Goal: Transaction & Acquisition: Purchase product/service

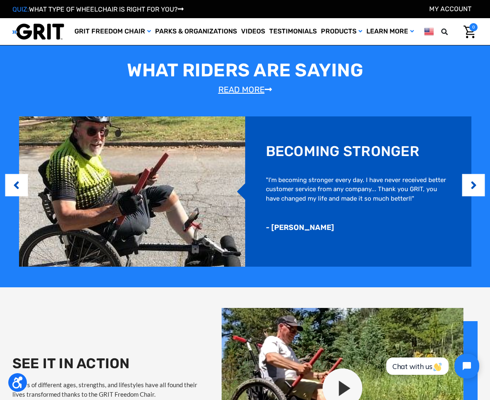
scroll to position [588, 0]
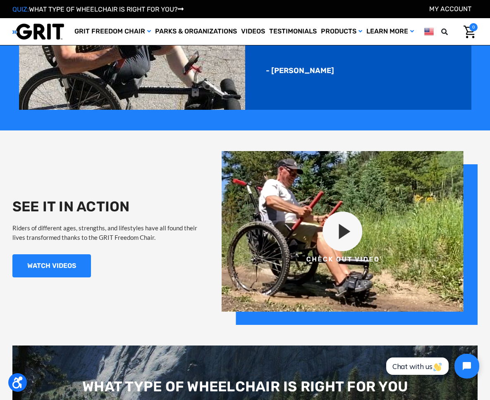
click at [341, 226] on img at bounding box center [349, 238] width 256 height 174
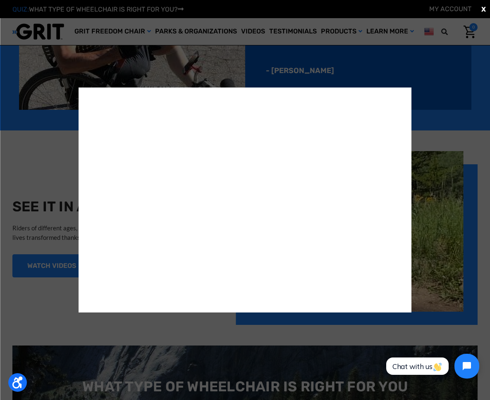
click at [484, 7] on span "X" at bounding box center [483, 9] width 5 height 10
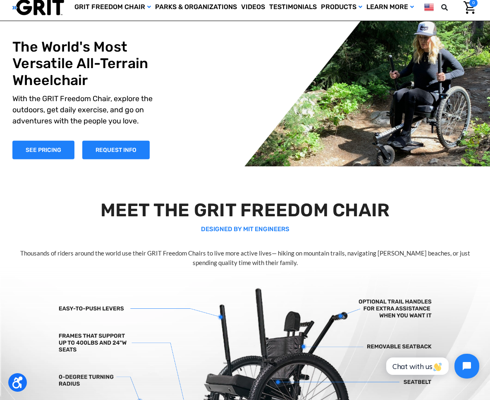
scroll to position [0, 0]
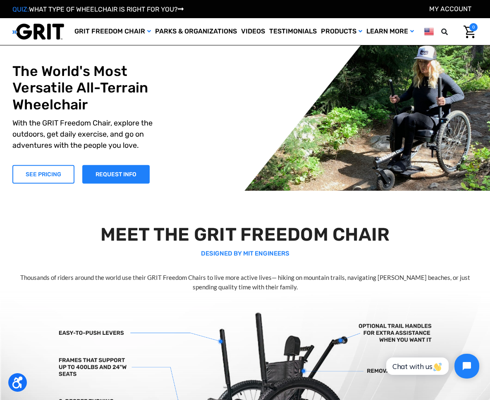
click at [45, 171] on link "SEE PRICING" at bounding box center [43, 174] width 62 height 19
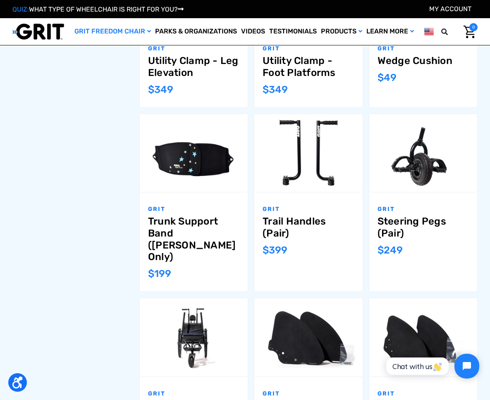
scroll to position [668, 0]
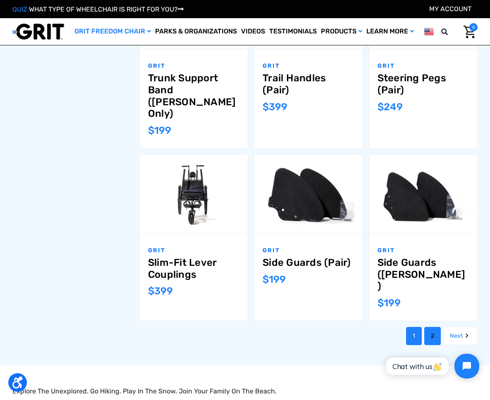
click at [429, 332] on link "2" at bounding box center [432, 336] width 17 height 18
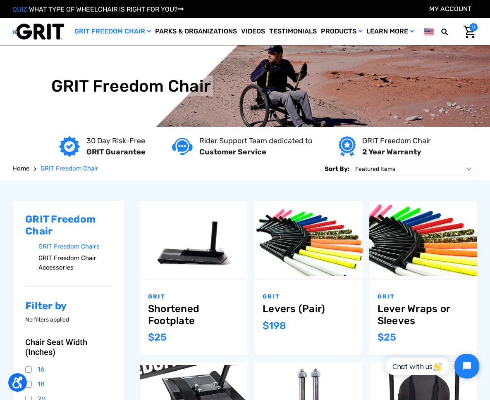
click at [55, 261] on link "GRIT Freedom Chair Accessories" at bounding box center [74, 262] width 73 height 21
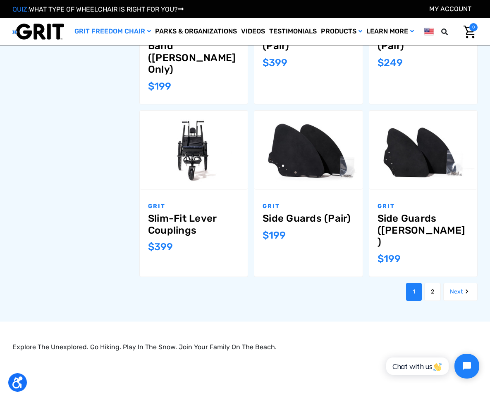
scroll to position [713, 0]
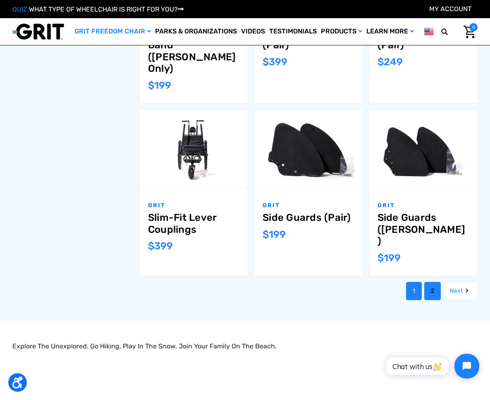
click at [431, 288] on link "2" at bounding box center [432, 291] width 17 height 18
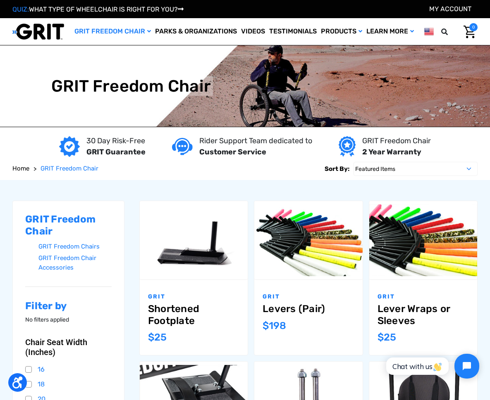
click at [270, 239] on div "Compare Choose Options" at bounding box center [308, 240] width 108 height 42
click at [443, 29] on icon at bounding box center [444, 32] width 7 height 7
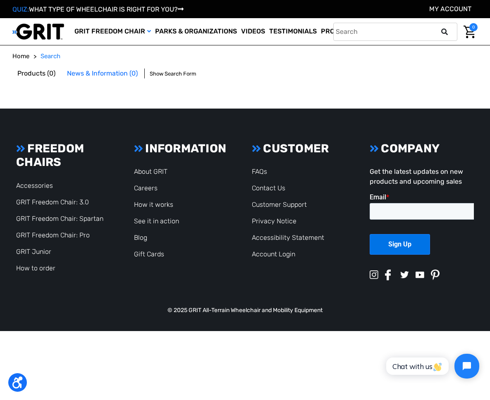
click at [428, 29] on input "text" at bounding box center [395, 32] width 124 height 18
type input "lateral supports"
click at [438, 28] on button at bounding box center [446, 31] width 17 height 7
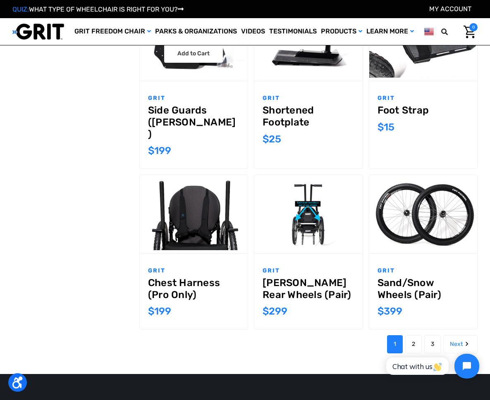
scroll to position [653, 0]
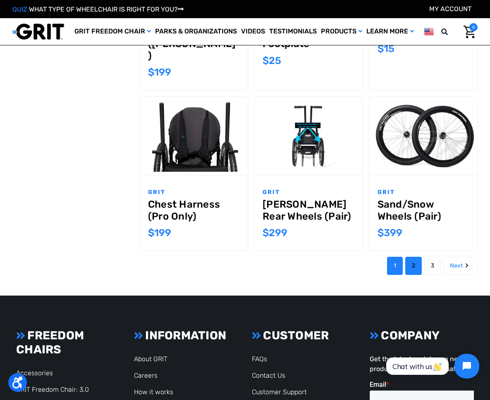
click at [411, 271] on link "2" at bounding box center [413, 266] width 17 height 18
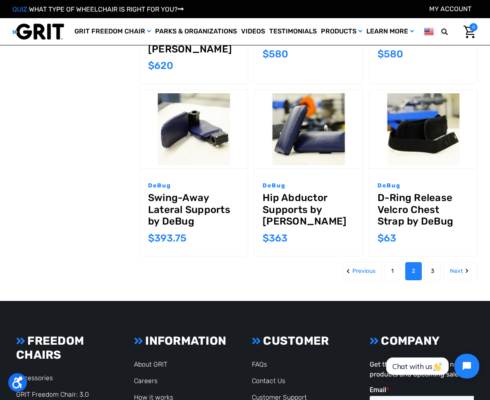
scroll to position [690, 0]
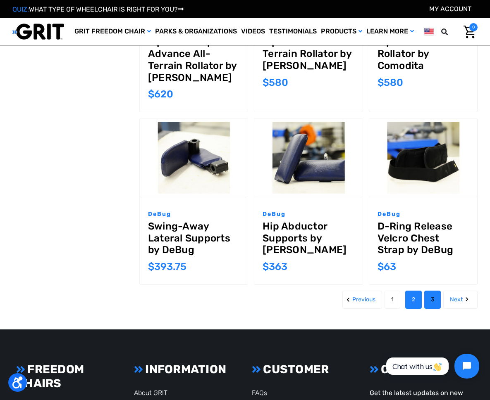
click at [431, 309] on link "3" at bounding box center [432, 300] width 17 height 18
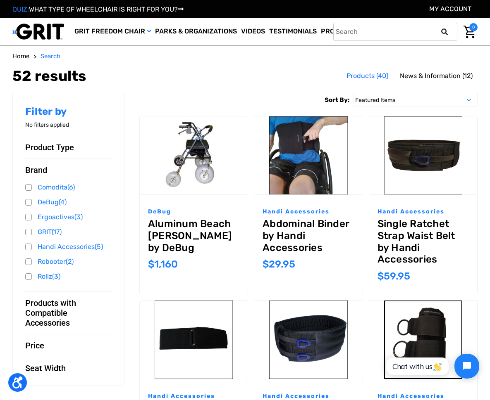
click at [443, 31] on icon at bounding box center [444, 32] width 7 height 7
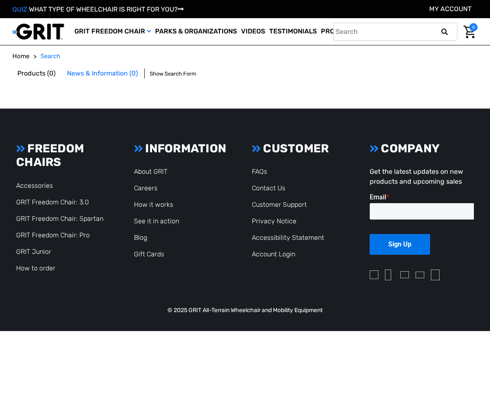
click at [444, 29] on icon at bounding box center [444, 32] width 7 height 7
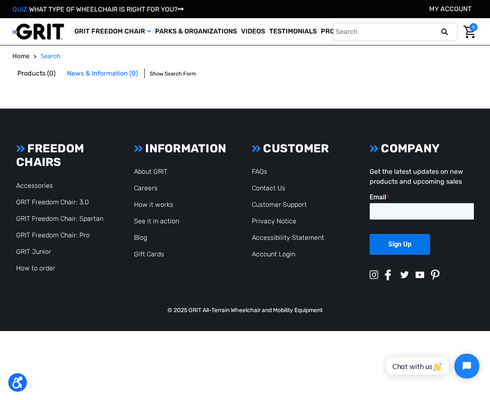
click at [437, 27] on input "text" at bounding box center [395, 32] width 124 height 18
type input "elan headrest"
click at [438, 28] on button at bounding box center [446, 31] width 17 height 7
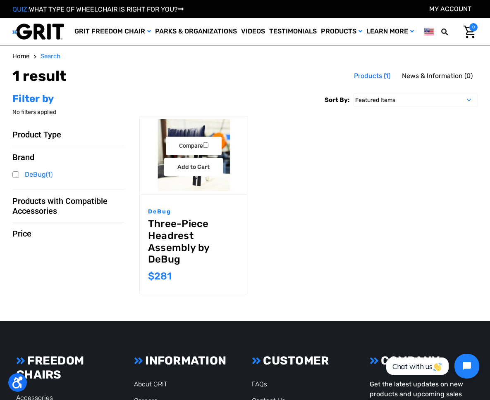
click at [163, 244] on link "Three-Piece Headrest Assembly by DeBug" at bounding box center [193, 242] width 91 height 48
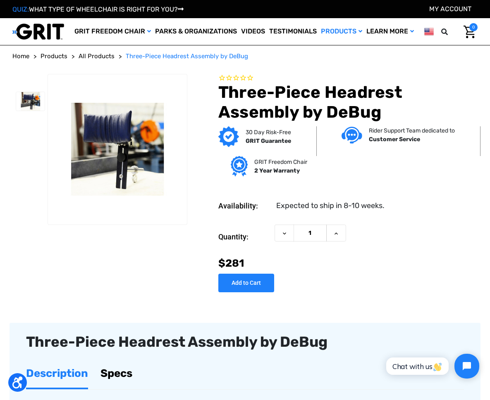
click at [49, 54] on span "Products" at bounding box center [53, 55] width 27 height 7
